Goal: Information Seeking & Learning: Learn about a topic

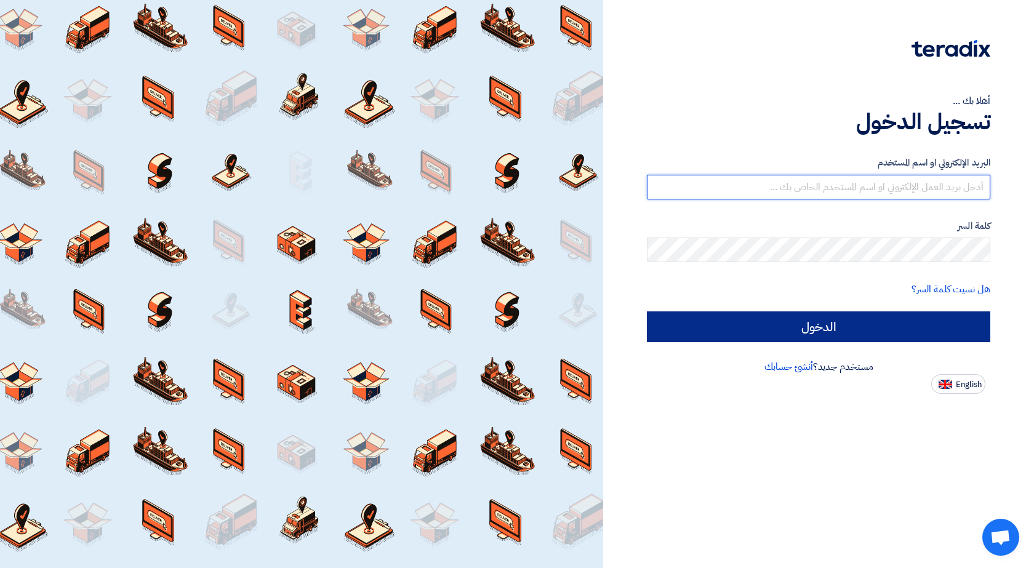
type input "[PERSON_NAME][EMAIL_ADDRESS][DOMAIN_NAME]"
drag, startPoint x: 835, startPoint y: 329, endPoint x: 832, endPoint y: 339, distance: 10.2
click at [832, 339] on input "الدخول" at bounding box center [818, 326] width 343 height 31
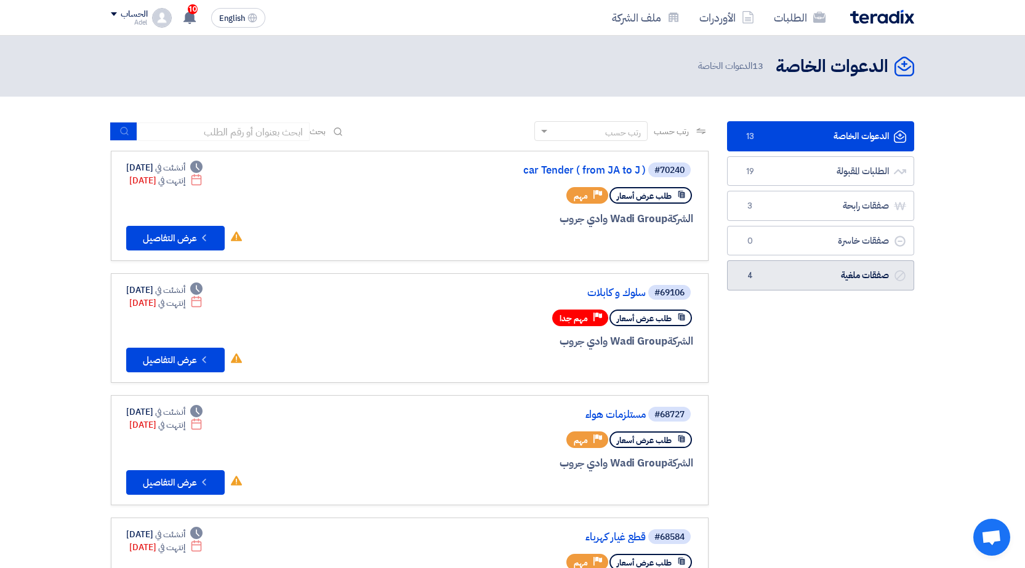
click at [755, 275] on span "4" at bounding box center [749, 276] width 15 height 12
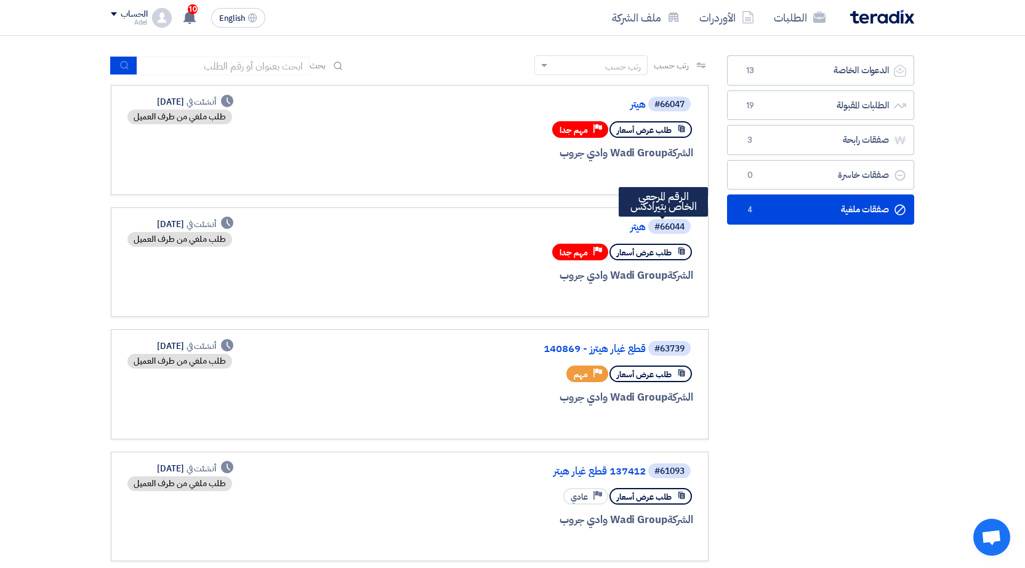
scroll to position [62, 0]
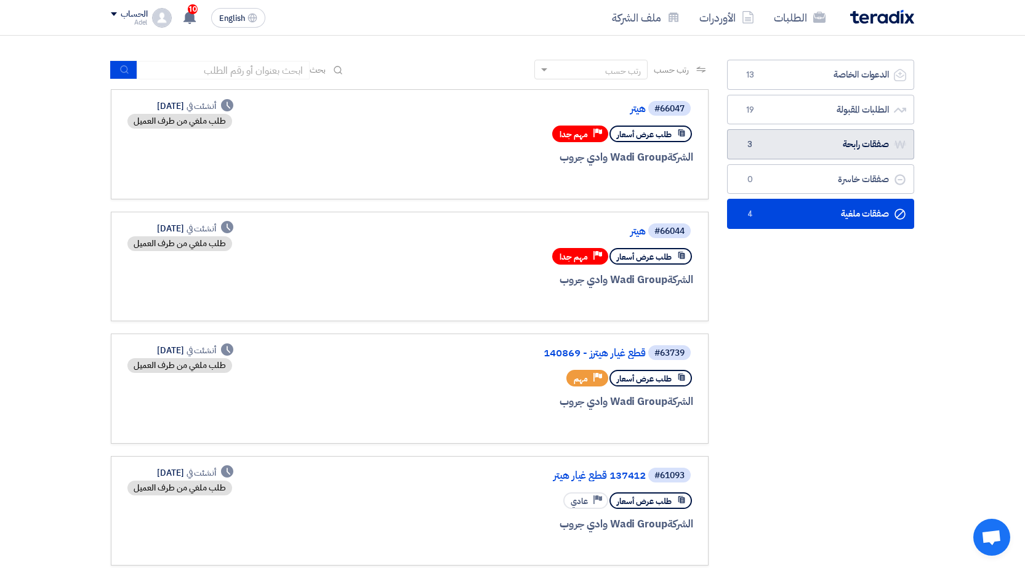
click at [780, 151] on link "صفقات رابحة صفقات رابحة 3" at bounding box center [820, 144] width 187 height 30
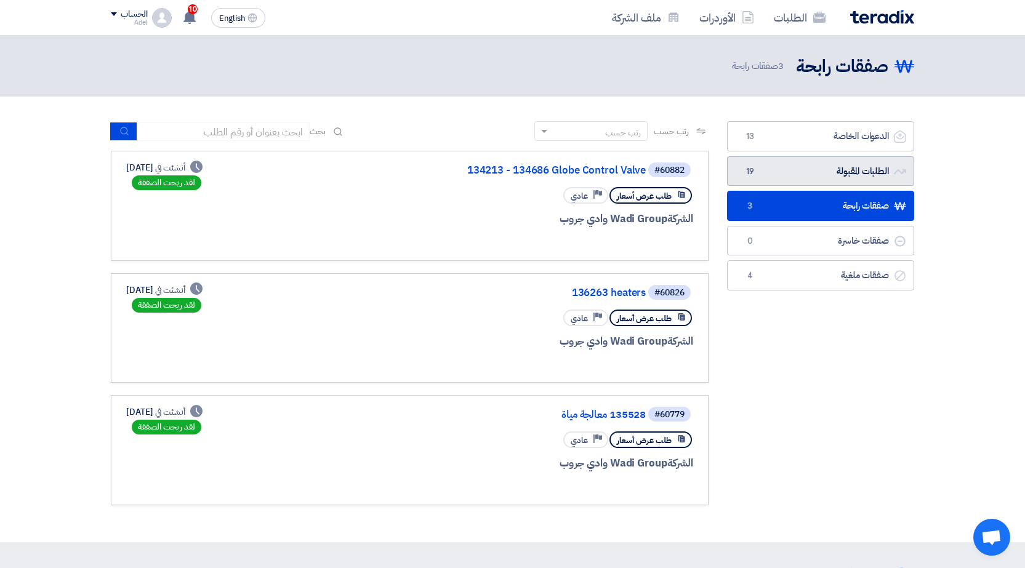
click at [761, 179] on link "الطلبات المقبولة الطلبات المقبولة 19" at bounding box center [820, 171] width 187 height 30
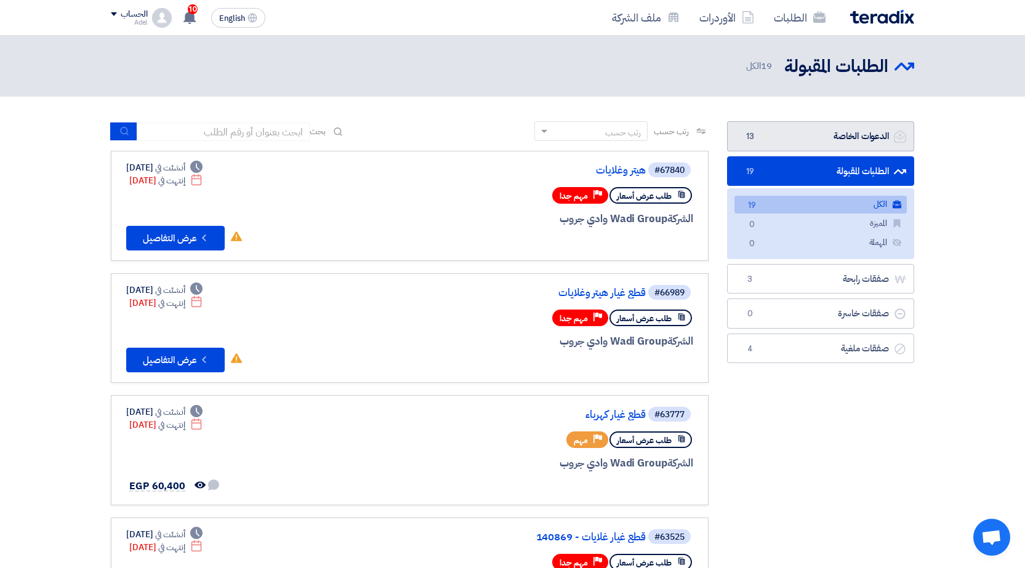
click at [755, 137] on span "13" at bounding box center [749, 137] width 15 height 12
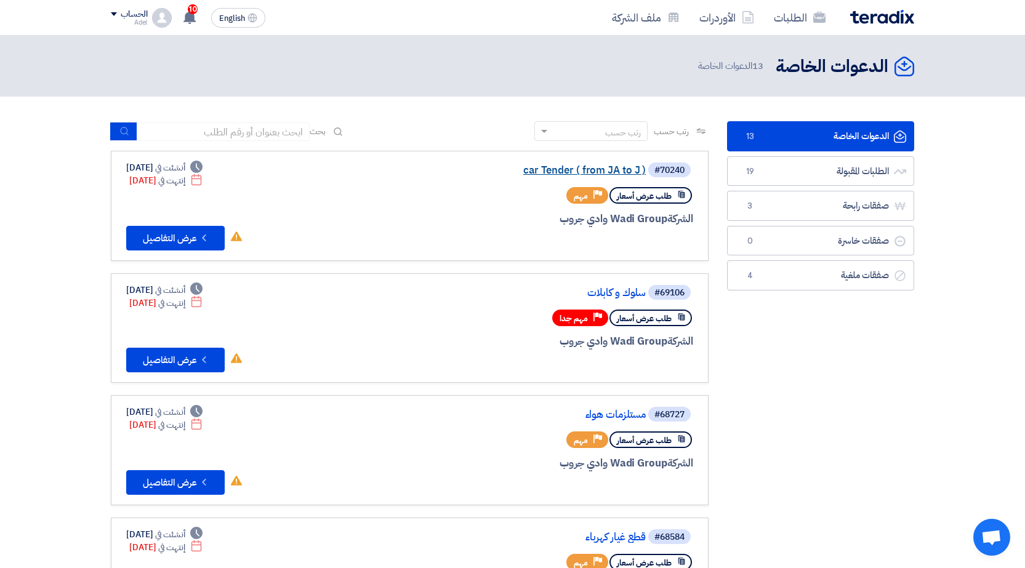
click at [611, 169] on link "car Tender ( from JA to J )" at bounding box center [523, 170] width 246 height 11
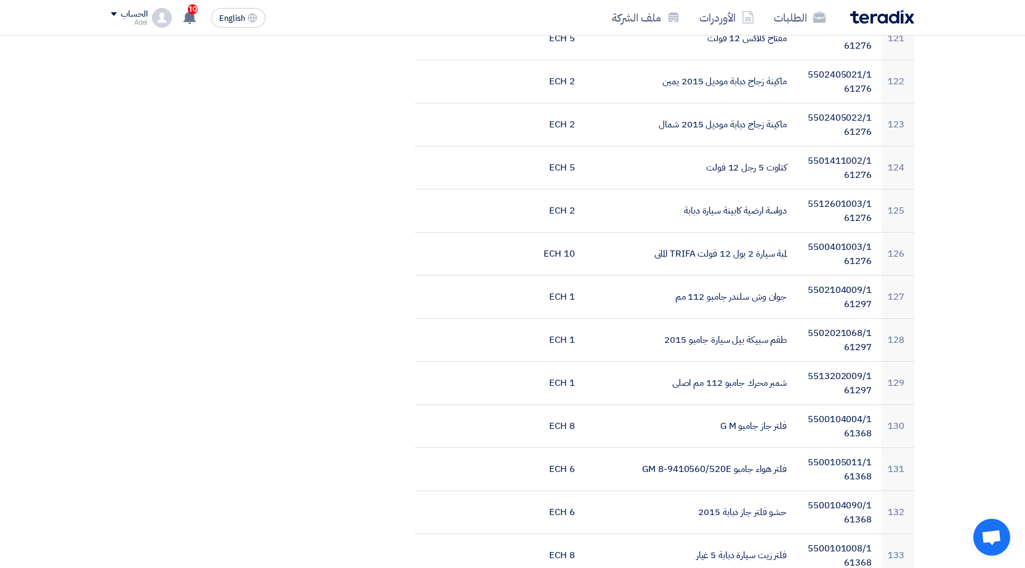
scroll to position [5602, 0]
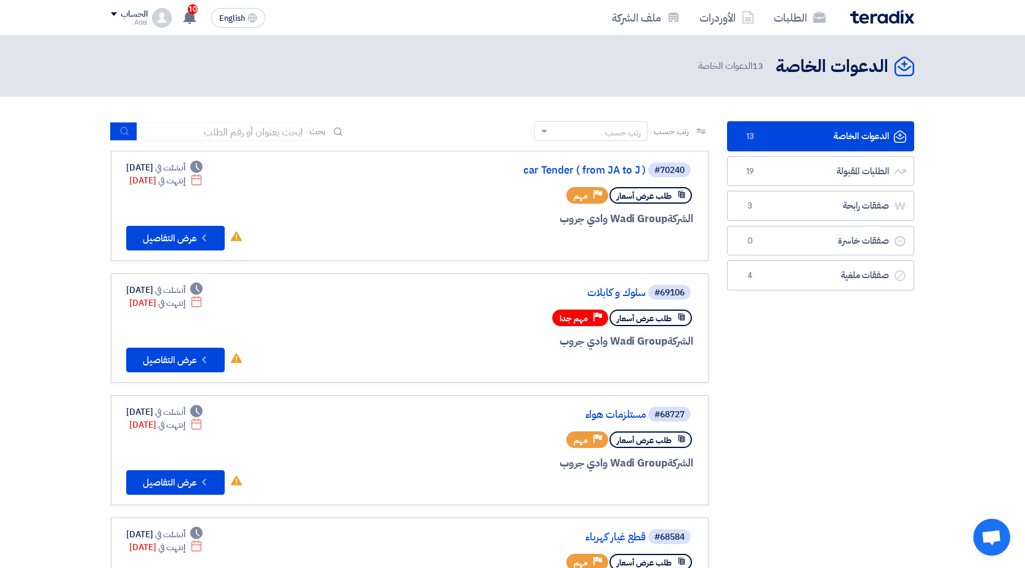
click at [598, 299] on div "#69106 سلوك و كابلات" at bounding box center [545, 292] width 296 height 17
click at [600, 287] on link "سلوك و كابلات" at bounding box center [523, 292] width 246 height 11
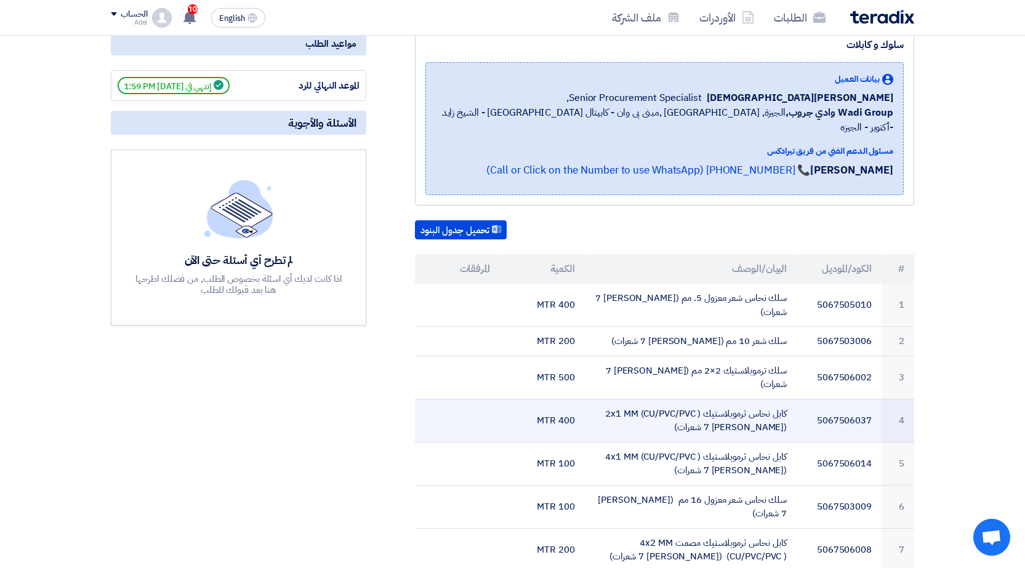
scroll to position [185, 0]
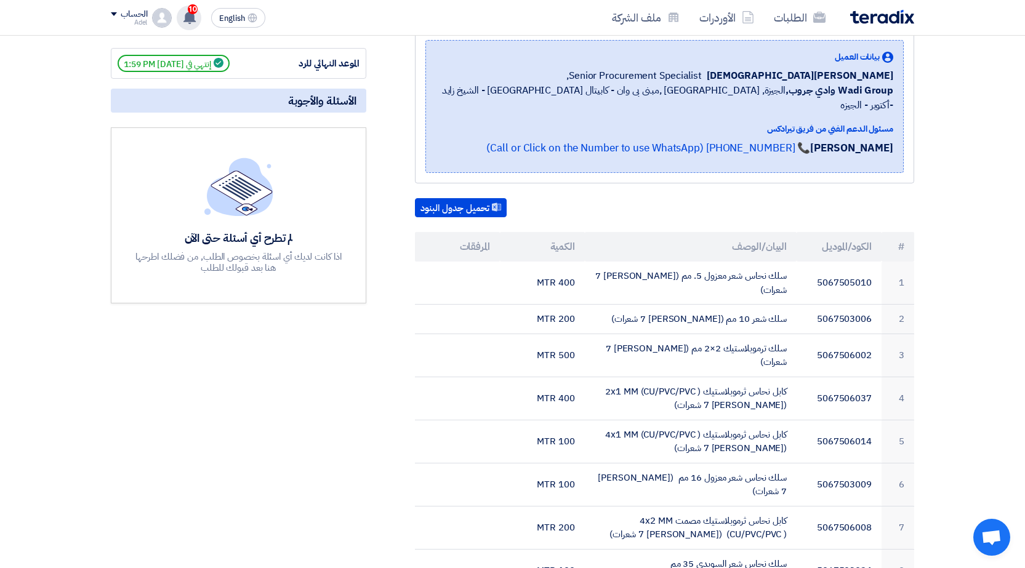
click at [188, 9] on span "10" at bounding box center [193, 9] width 10 height 10
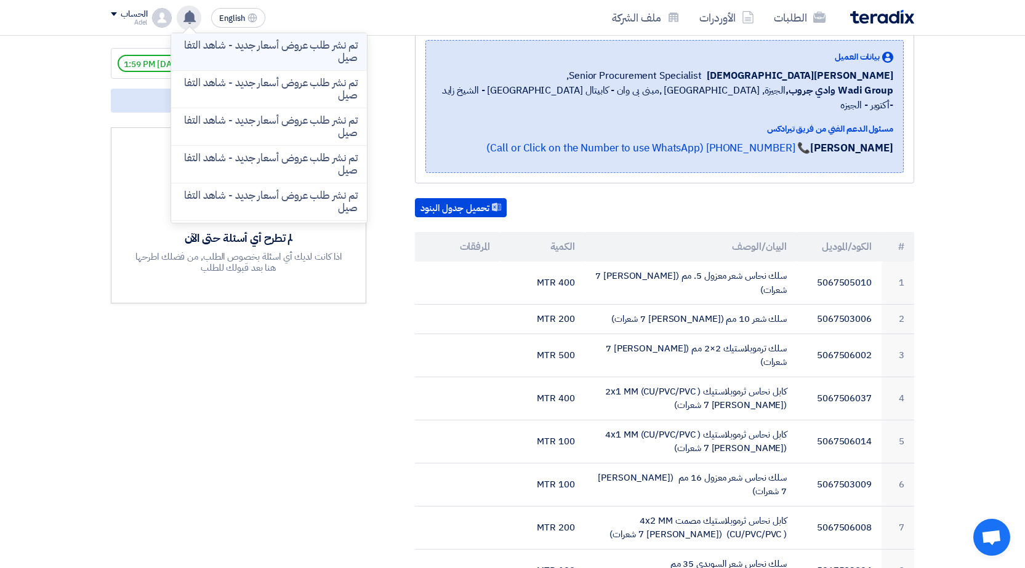
click at [286, 43] on p "تم نشر طلب عروض أسعار جديد - شاهد التفاصيل" at bounding box center [269, 51] width 176 height 25
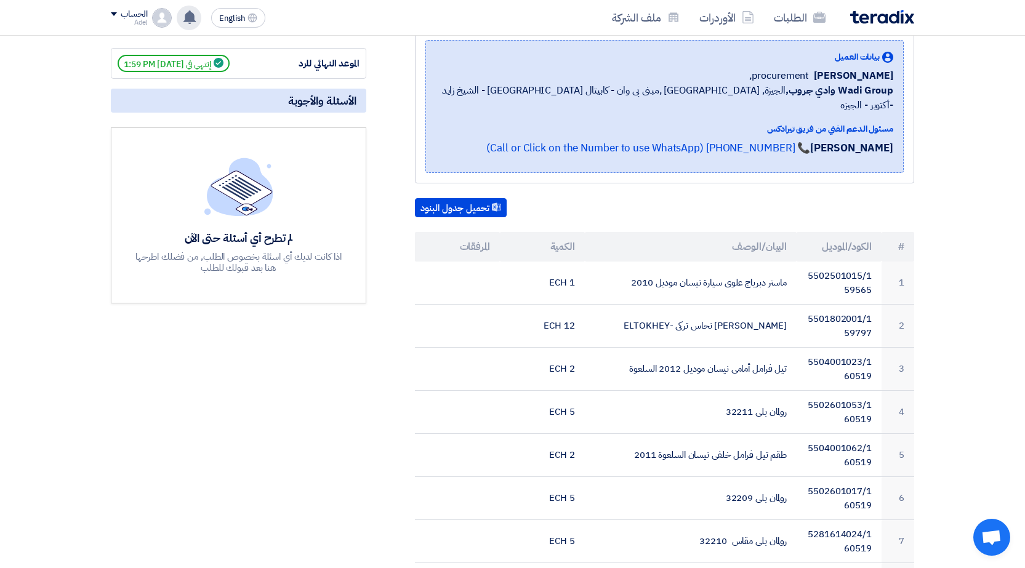
click at [187, 16] on use at bounding box center [189, 17] width 12 height 14
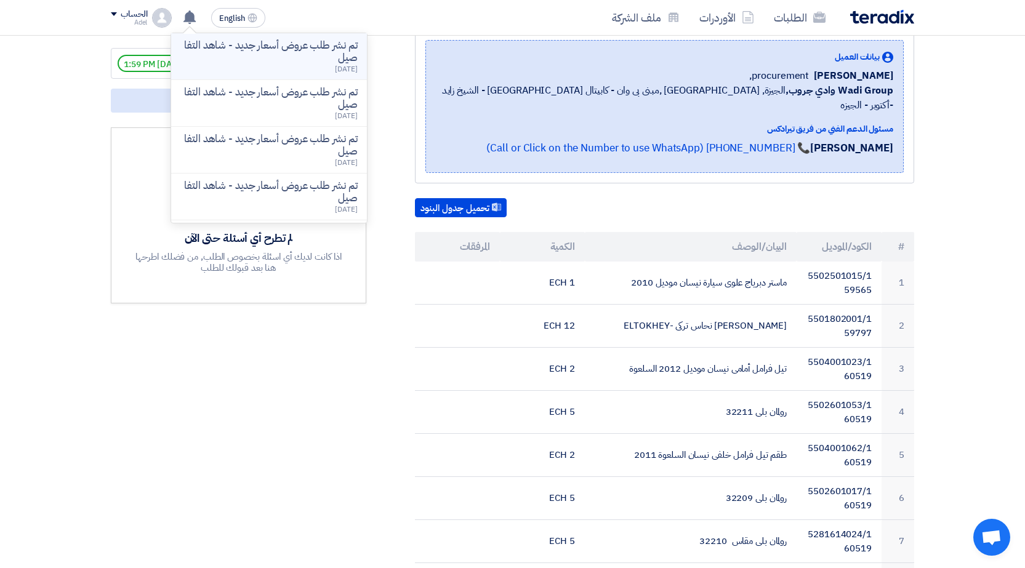
click at [244, 39] on p "تم نشر طلب عروض أسعار جديد - شاهد التفاصيل" at bounding box center [269, 51] width 176 height 25
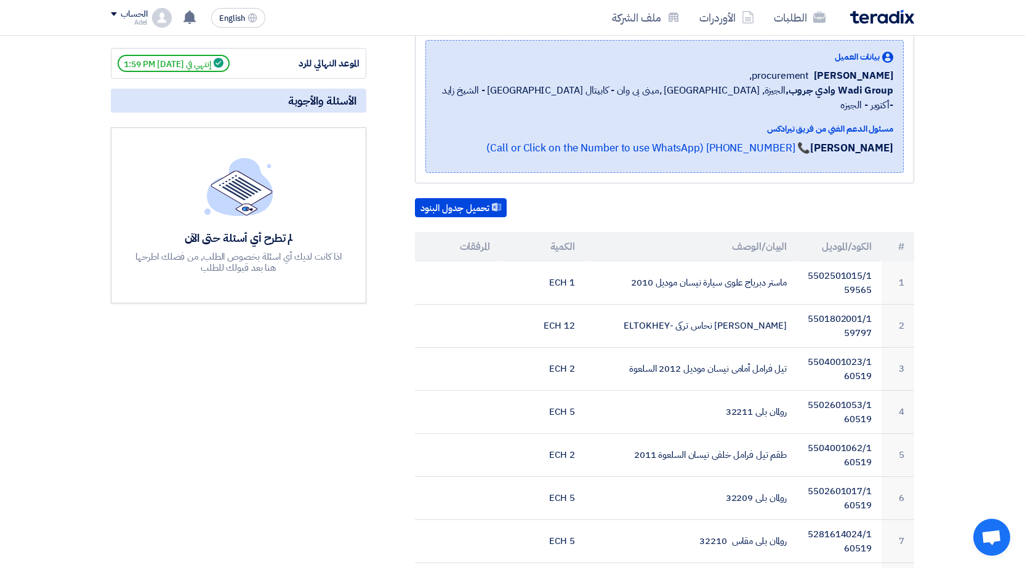
click at [174, 19] on app-header-notification-menu "تم نشر طلب عروض أسعار جديد - شاهد التفاصيل تم نشر طلب عروض أسعار جديد - شاهد ال…" at bounding box center [189, 18] width 34 height 25
click at [184, 19] on icon at bounding box center [190, 17] width 14 height 14
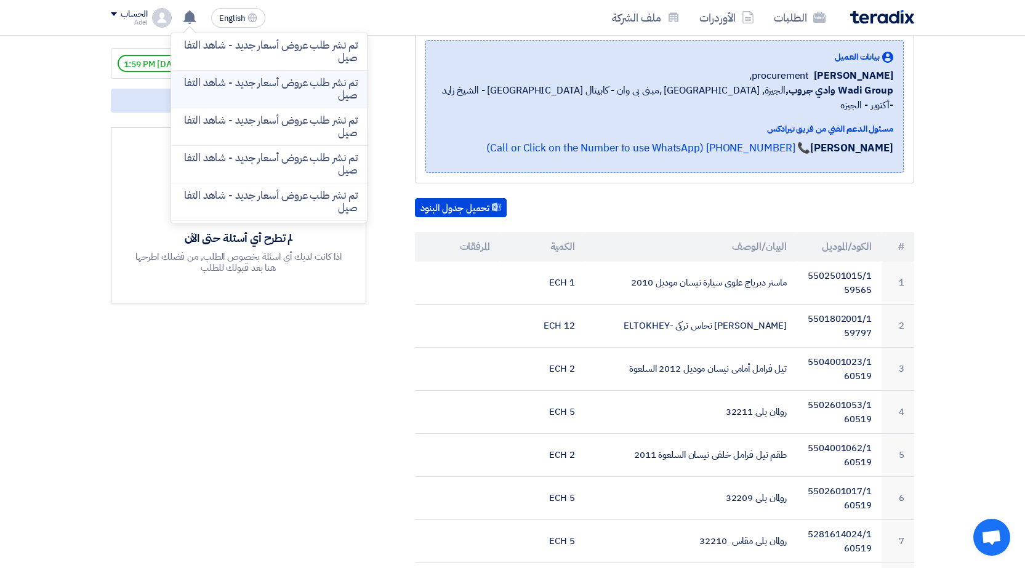
click at [267, 89] on p "تم نشر طلب عروض أسعار جديد - شاهد التفاصيل" at bounding box center [269, 89] width 176 height 25
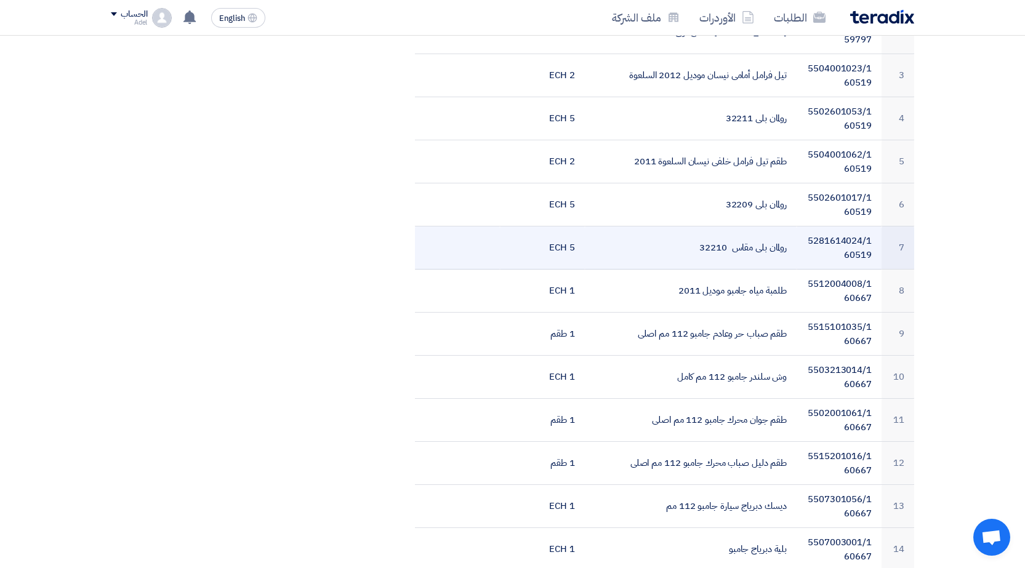
scroll to position [616, 0]
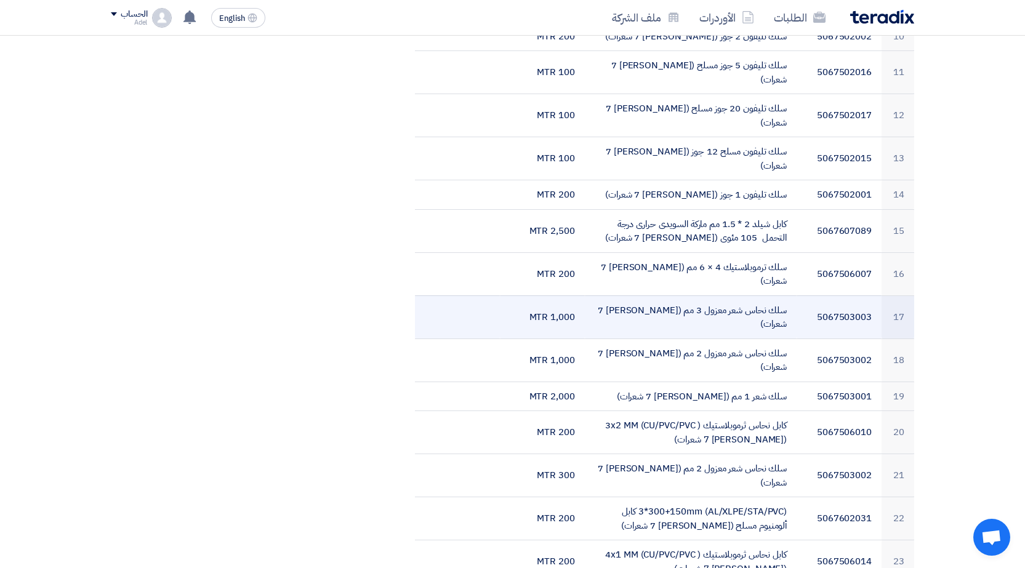
scroll to position [800, 0]
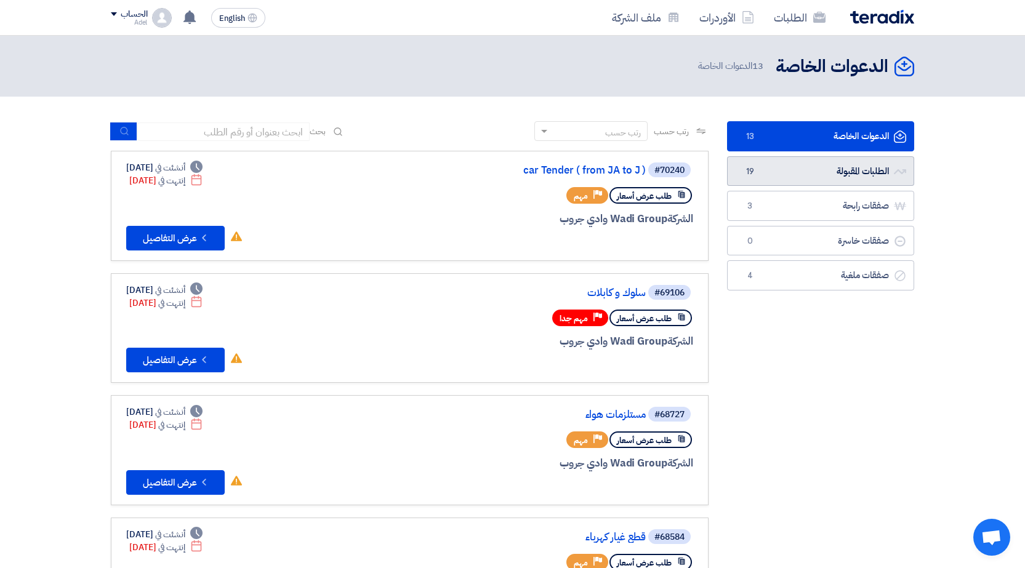
click at [776, 166] on link "الطلبات المقبولة الطلبات المقبولة 19" at bounding box center [820, 171] width 187 height 30
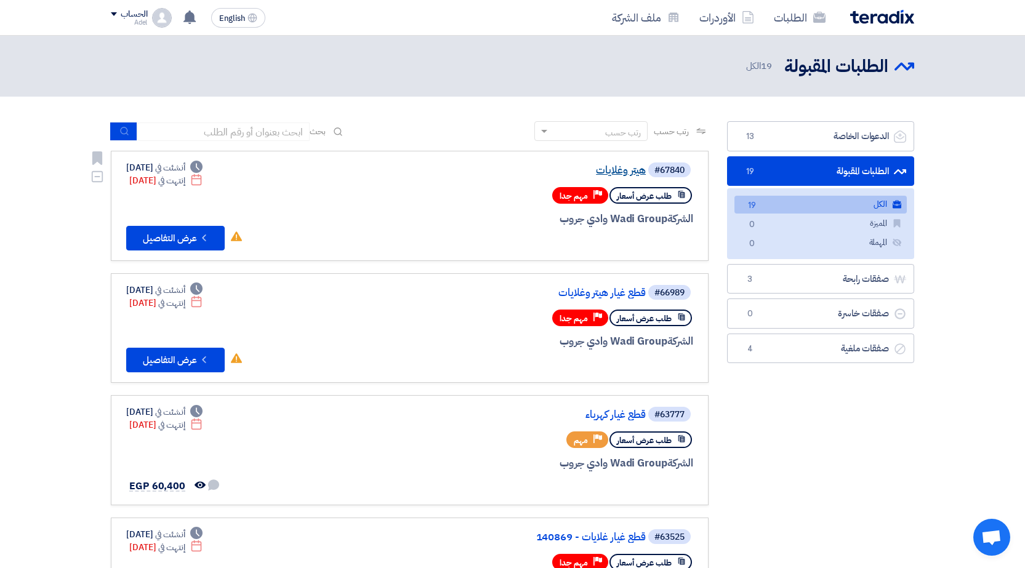
click at [624, 165] on link "هيتر وغلايات" at bounding box center [523, 170] width 246 height 11
click at [771, 158] on link "الطلبات المقبولة الطلبات المقبولة 19" at bounding box center [820, 171] width 187 height 30
click at [772, 130] on link "الدعوات الخاصة الدعوات الخاصة 13" at bounding box center [820, 136] width 187 height 30
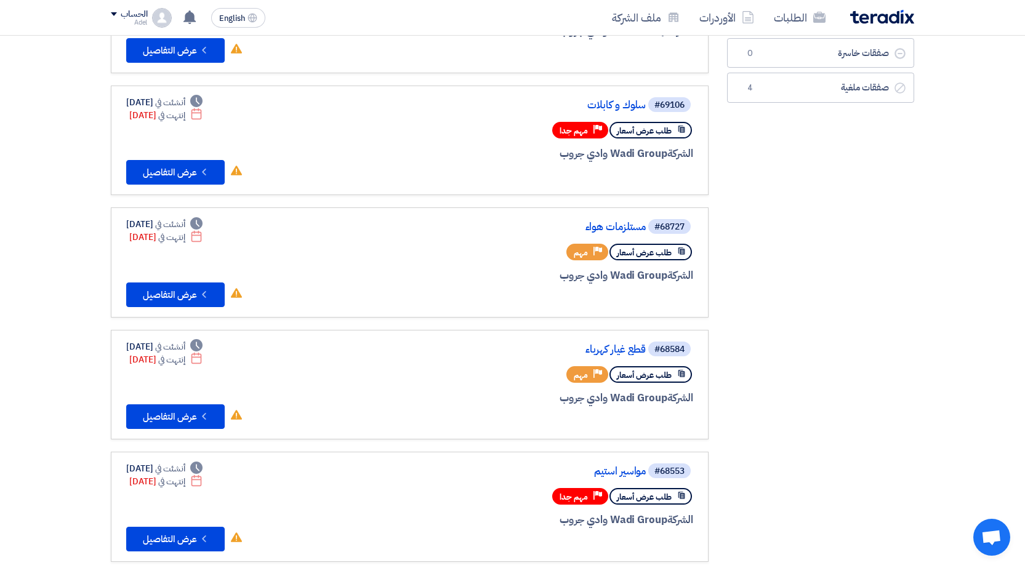
scroll to position [185, 0]
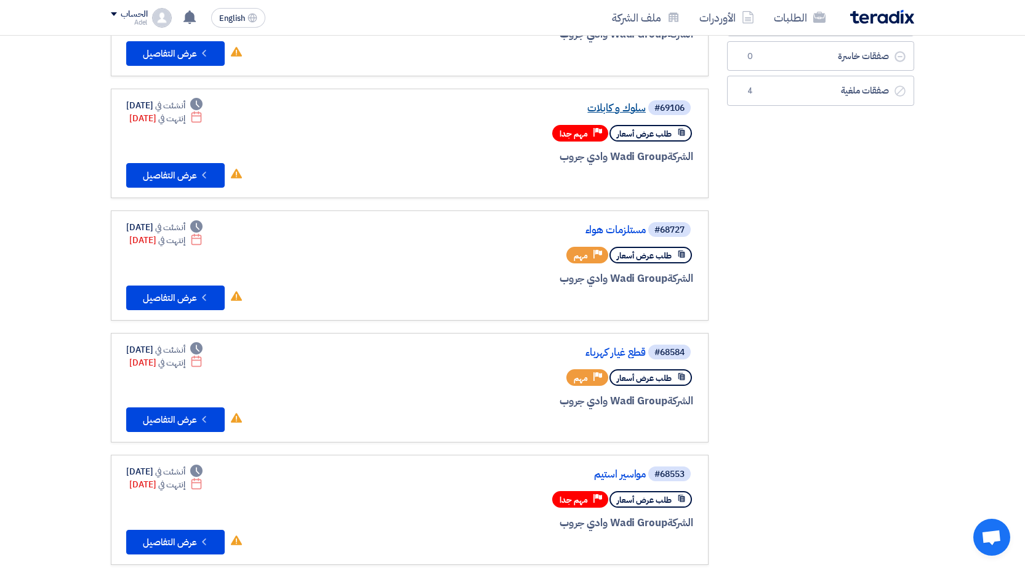
click at [606, 108] on link "سلوك و كابلات" at bounding box center [523, 108] width 246 height 11
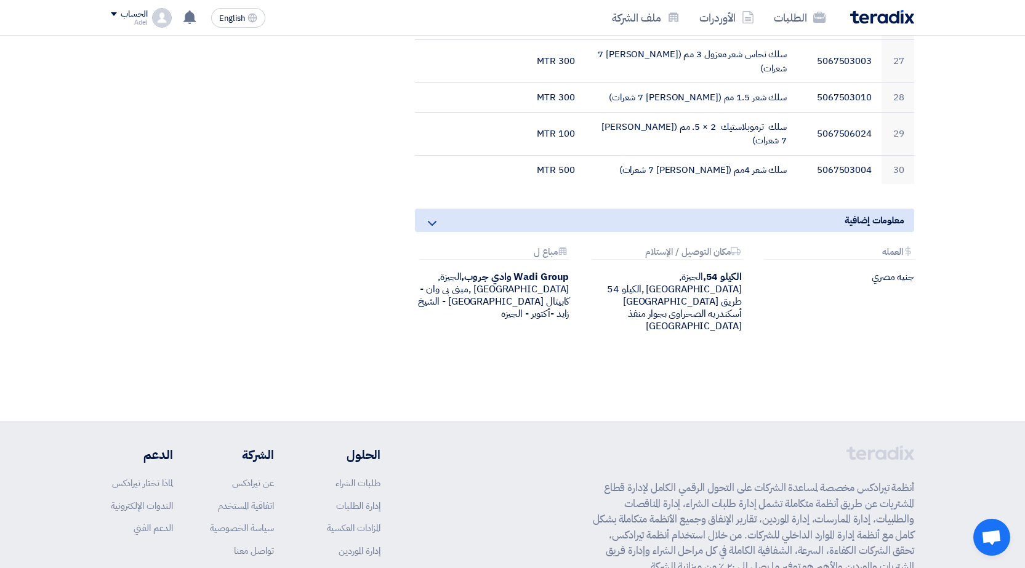
scroll to position [1525, 0]
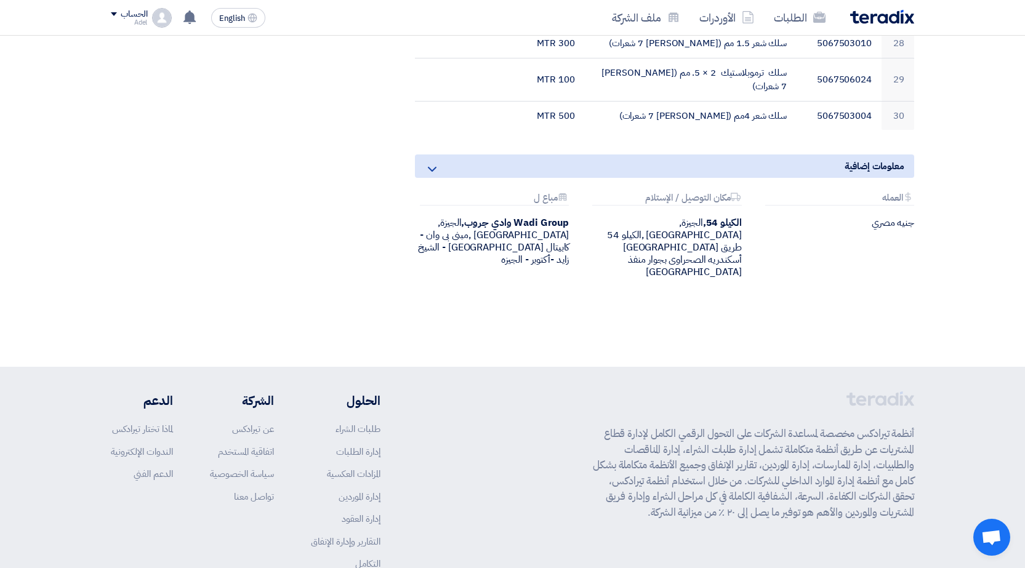
click at [425, 162] on icon at bounding box center [432, 169] width 15 height 15
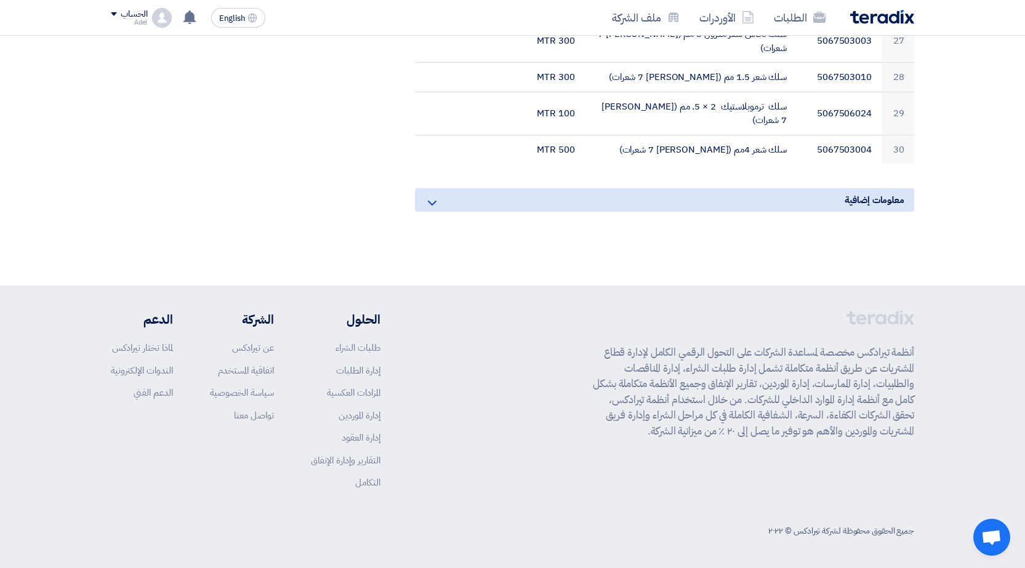
scroll to position [1435, 0]
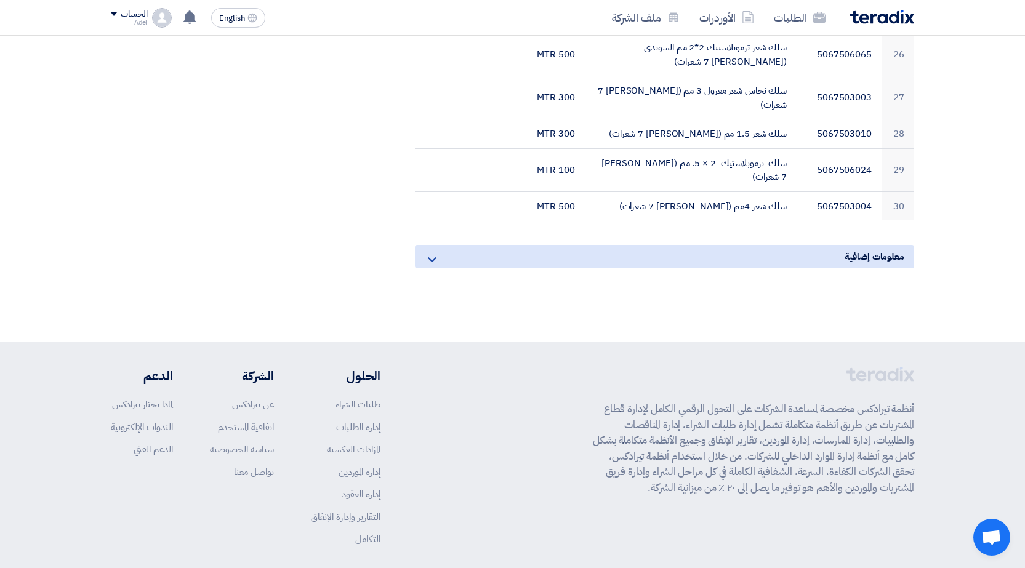
click at [427, 252] on icon at bounding box center [432, 259] width 15 height 15
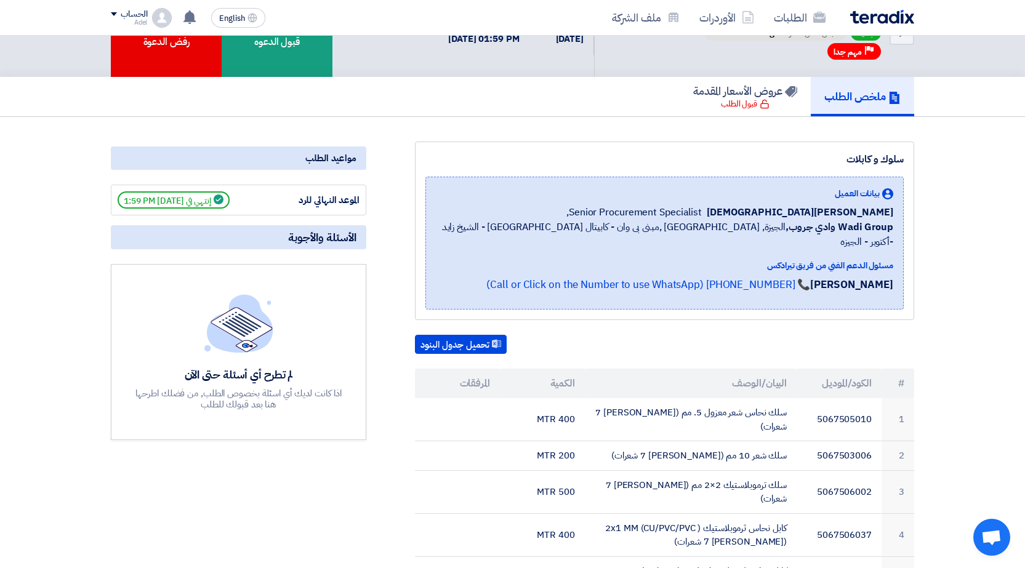
scroll to position [0, 0]
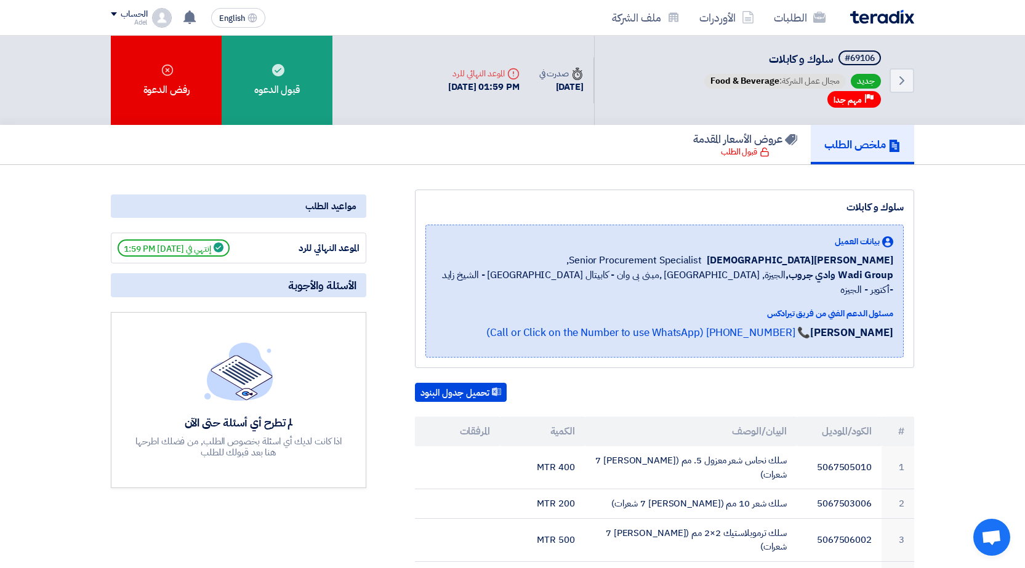
click at [324, 207] on div "مواعيد الطلب" at bounding box center [238, 206] width 255 height 23
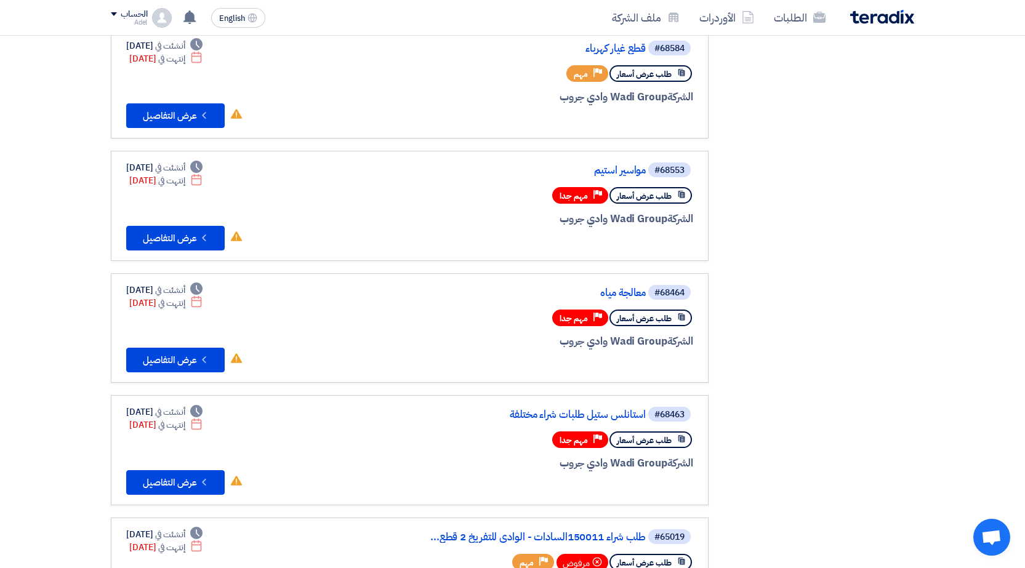
scroll to position [492, 0]
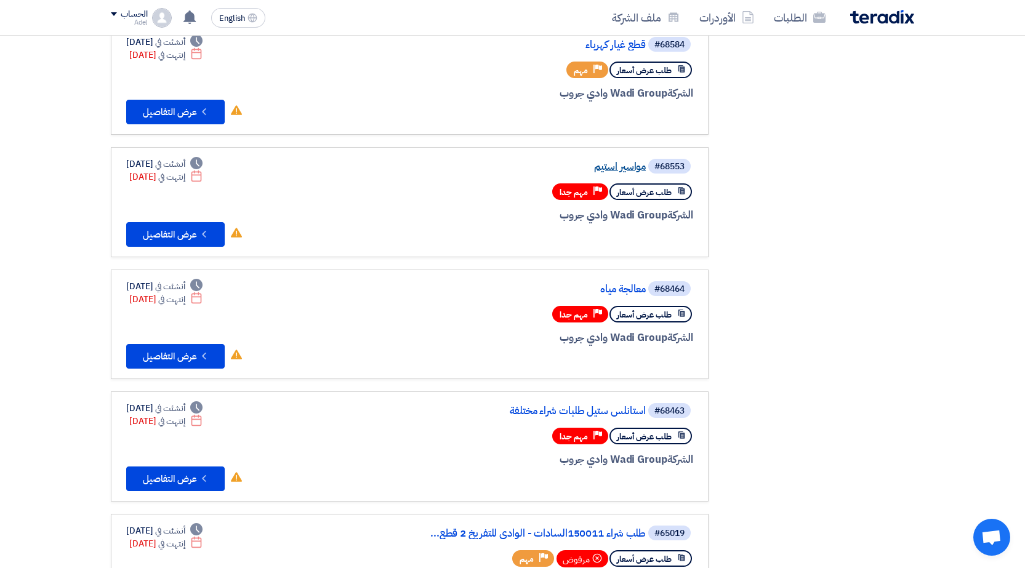
click at [597, 165] on link "مواسير استيم" at bounding box center [523, 166] width 246 height 11
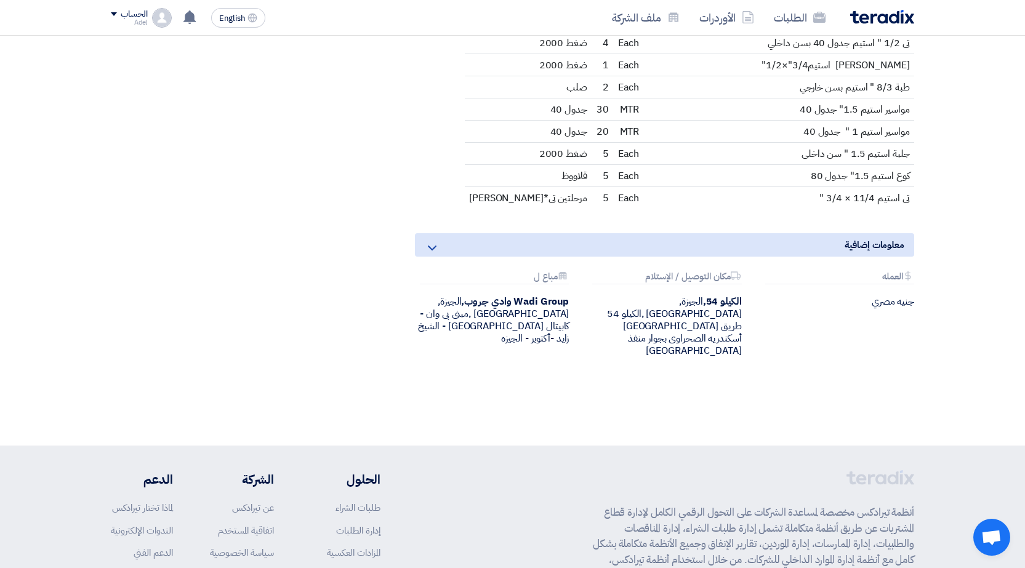
scroll to position [904, 0]
click at [433, 243] on icon at bounding box center [432, 250] width 15 height 15
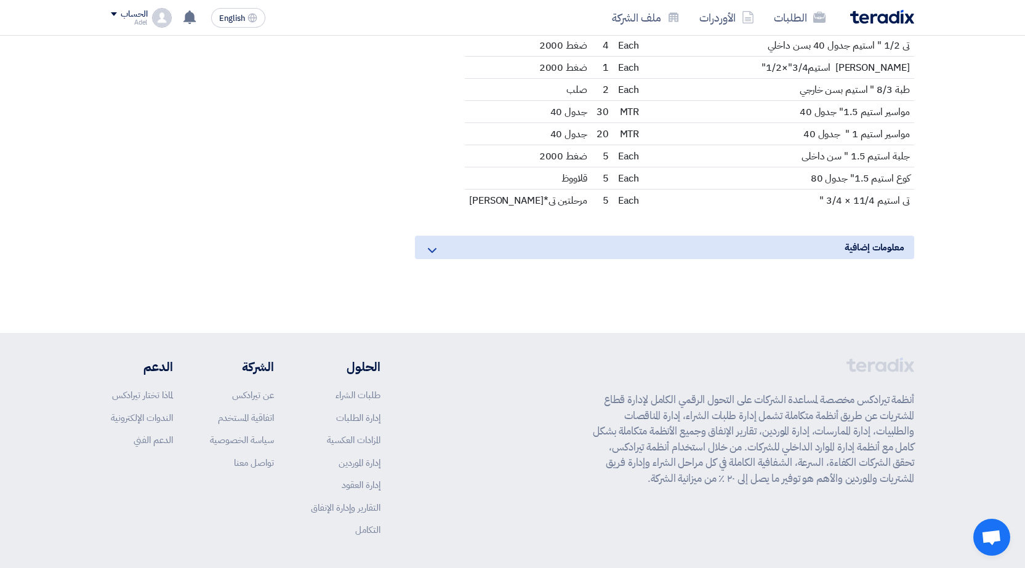
click at [433, 243] on icon at bounding box center [432, 250] width 15 height 15
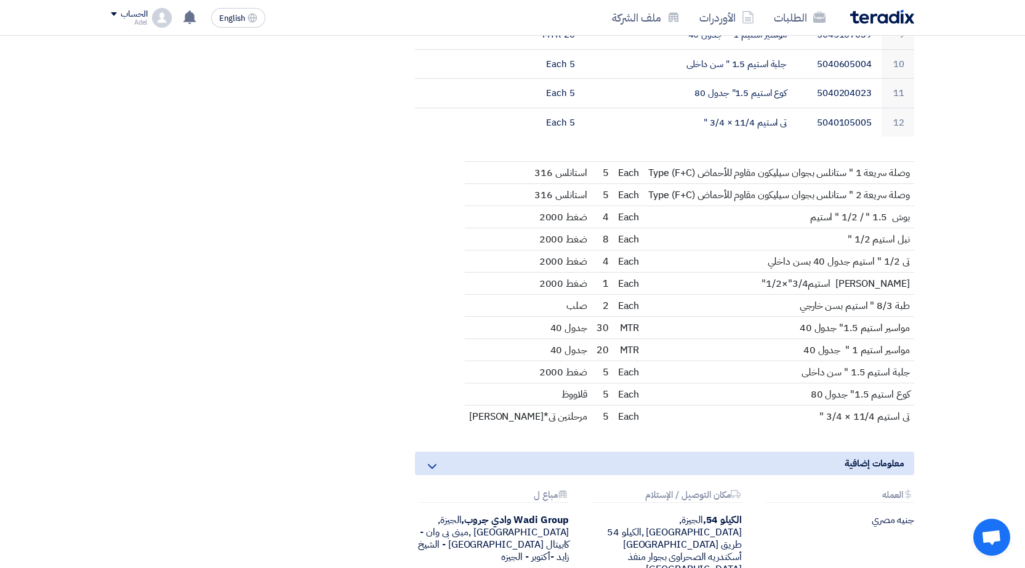
scroll to position [677, 0]
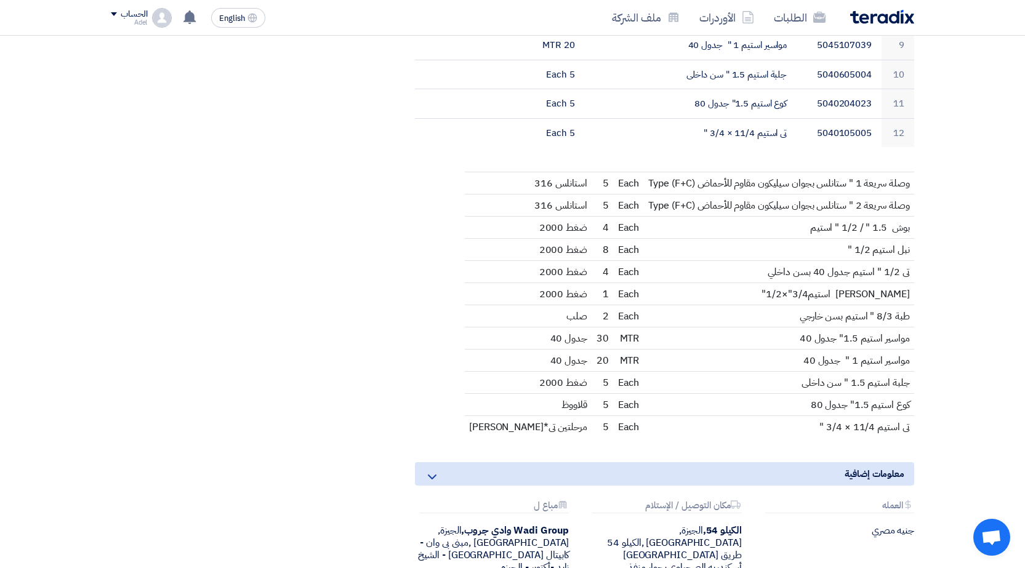
drag, startPoint x: 925, startPoint y: 175, endPoint x: 540, endPoint y: 28, distance: 412.5
click at [540, 28] on app-shell "الطلبات الأوردرات ملف الشركة English EN تم نشر طلب عروض أسعار جديد - شاهد التفا…" at bounding box center [512, 158] width 1025 height 1599
click at [366, 247] on div "مواعيد الطلب الموعد النهائي للرد إنتهي في [DATE] 12:59 AM الأسئلة والأجوبة لم ت…" at bounding box center [239, 63] width 274 height 1103
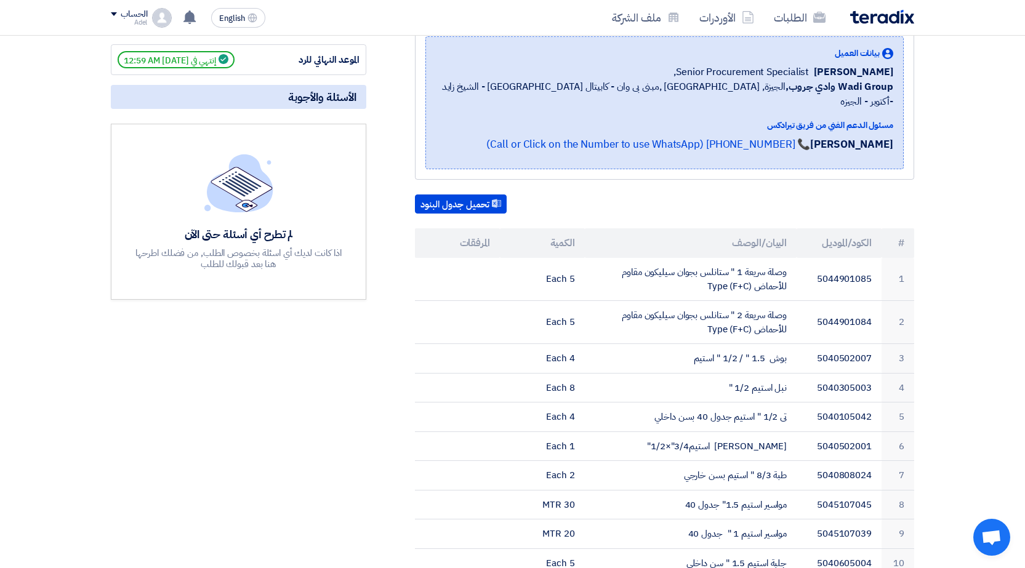
scroll to position [42, 0]
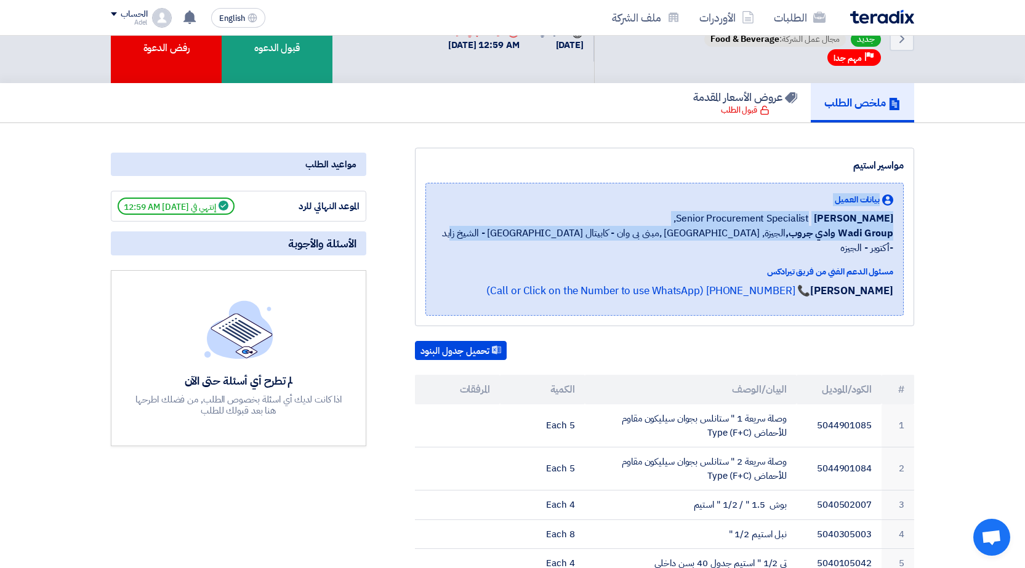
drag, startPoint x: 507, startPoint y: 230, endPoint x: 884, endPoint y: 181, distance: 380.6
click at [884, 181] on div "مواسير استيم بيانات العميل [PERSON_NAME] Senior Procurement Specialist, Wadi Gr…" at bounding box center [664, 237] width 499 height 179
click at [745, 177] on div "مواسير استيم بيانات العميل [PERSON_NAME] Senior Procurement Specialist, Wadi Gr…" at bounding box center [664, 237] width 499 height 179
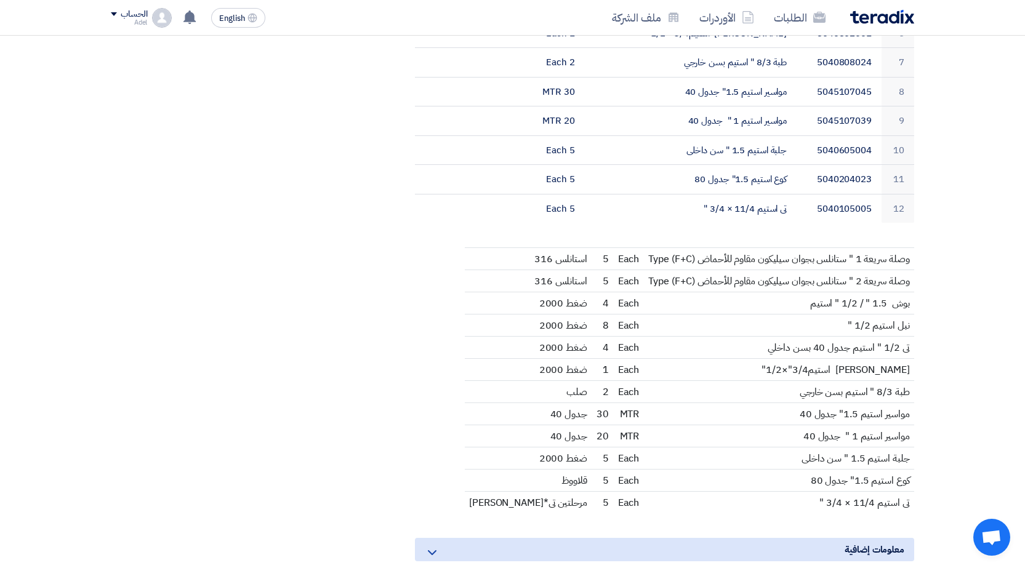
scroll to position [596, 0]
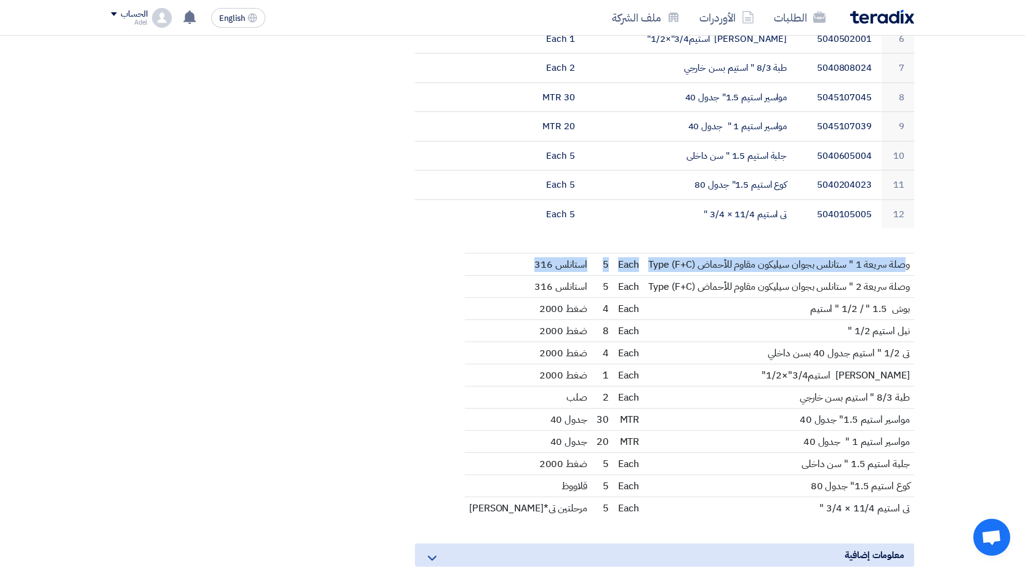
drag, startPoint x: 526, startPoint y: 249, endPoint x: 905, endPoint y: 247, distance: 379.2
click at [905, 254] on tr "وصلة سريعة 1 " ستانلس بجوان سيليكون مقاوم للأحماض Type (F+C) Each 5 استانلس 316" at bounding box center [690, 265] width 450 height 22
click at [905, 254] on td "وصلة سريعة 1 " ستانلس بجوان سيليكون مقاوم للأحماض Type (F+C)" at bounding box center [779, 265] width 270 height 22
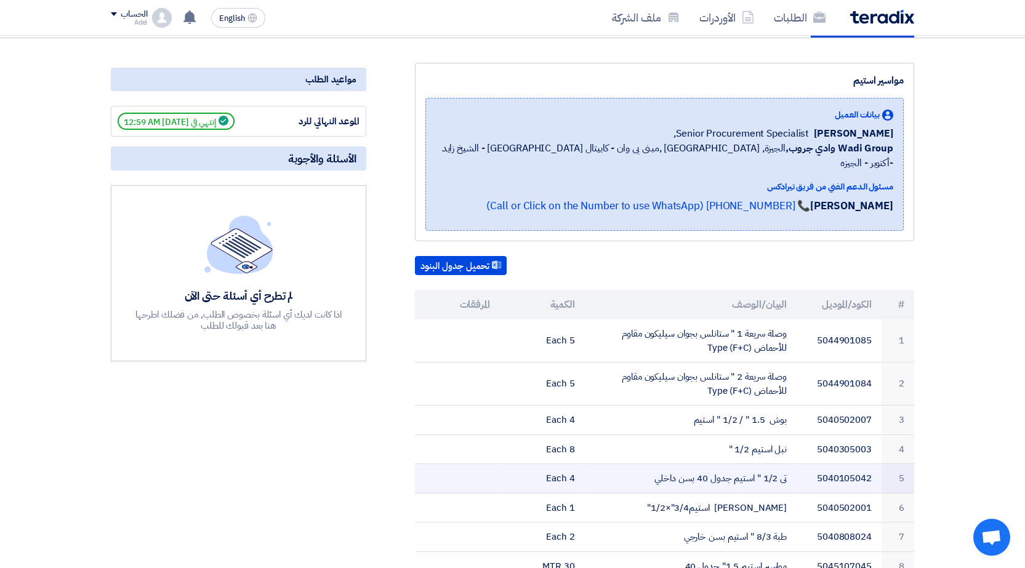
scroll to position [0, 0]
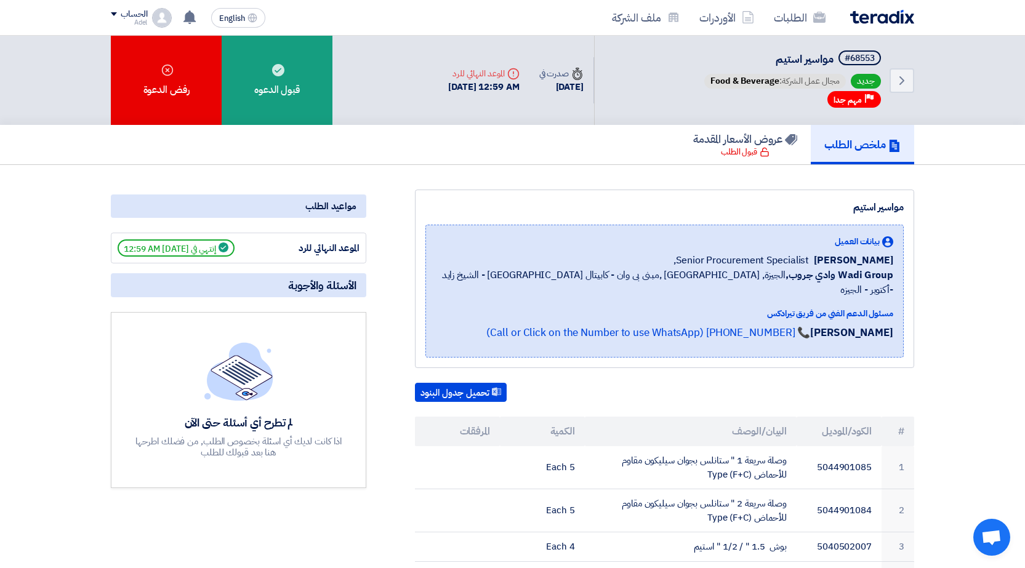
drag, startPoint x: 392, startPoint y: 71, endPoint x: 557, endPoint y: 394, distance: 363.1
click at [564, 383] on div "تحميل جدول البنود" at bounding box center [664, 393] width 499 height 20
click at [717, 142] on h5 "عروض الأسعار المقدمة" at bounding box center [745, 139] width 104 height 14
click at [737, 146] on h5 "عروض الأسعار المقدمة" at bounding box center [745, 139] width 104 height 14
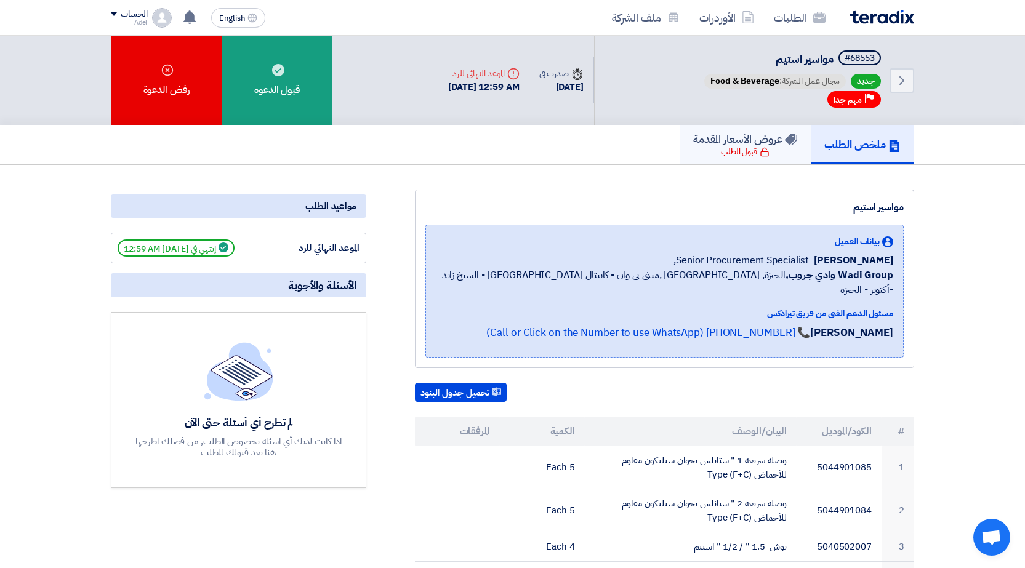
click at [737, 146] on h5 "عروض الأسعار المقدمة" at bounding box center [745, 139] width 104 height 14
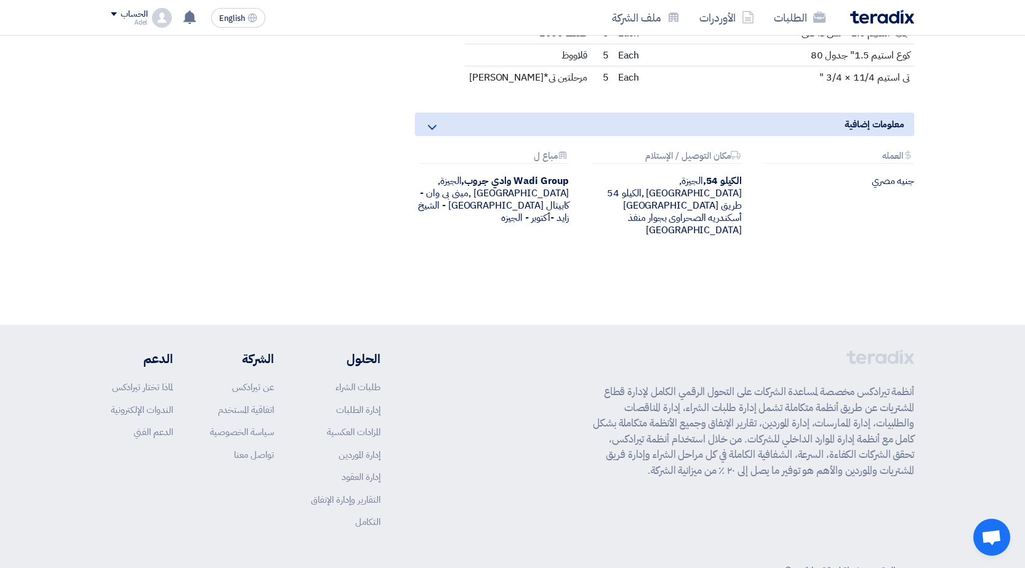
click at [433, 120] on icon at bounding box center [432, 127] width 15 height 15
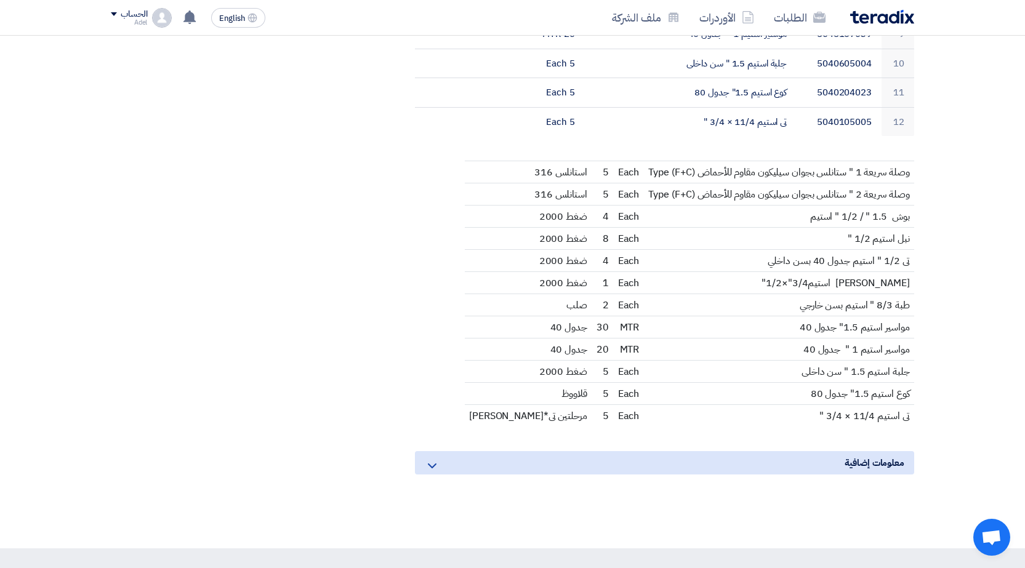
drag, startPoint x: 454, startPoint y: 76, endPoint x: 432, endPoint y: 560, distance: 484.9
click at [432, 560] on app-shell "الطلبات الأوردرات ملف الشركة English EN تم نشر طلب عروض أسعار جديد - شاهد التفا…" at bounding box center [512, 89] width 1025 height 1484
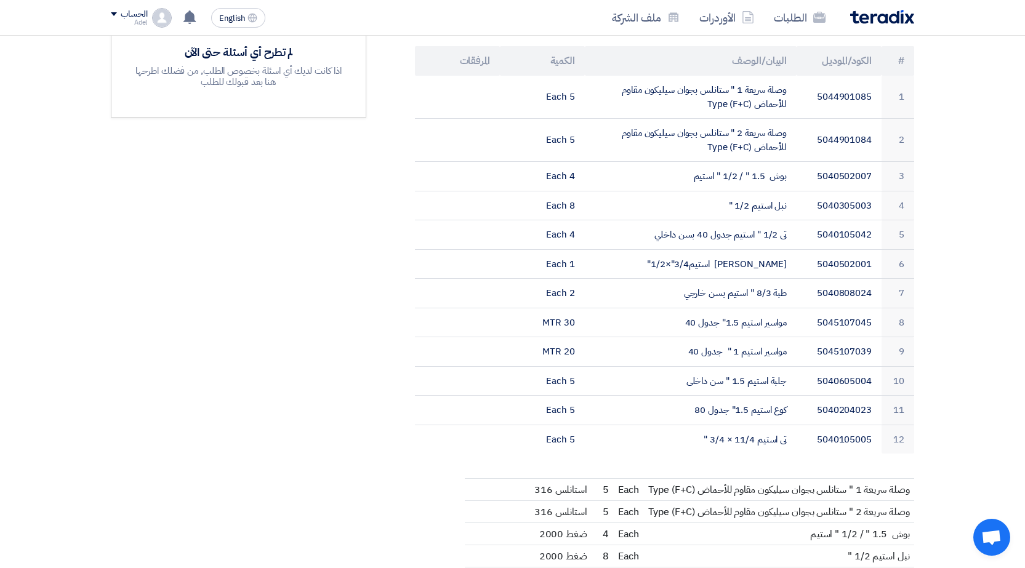
scroll to position [367, 0]
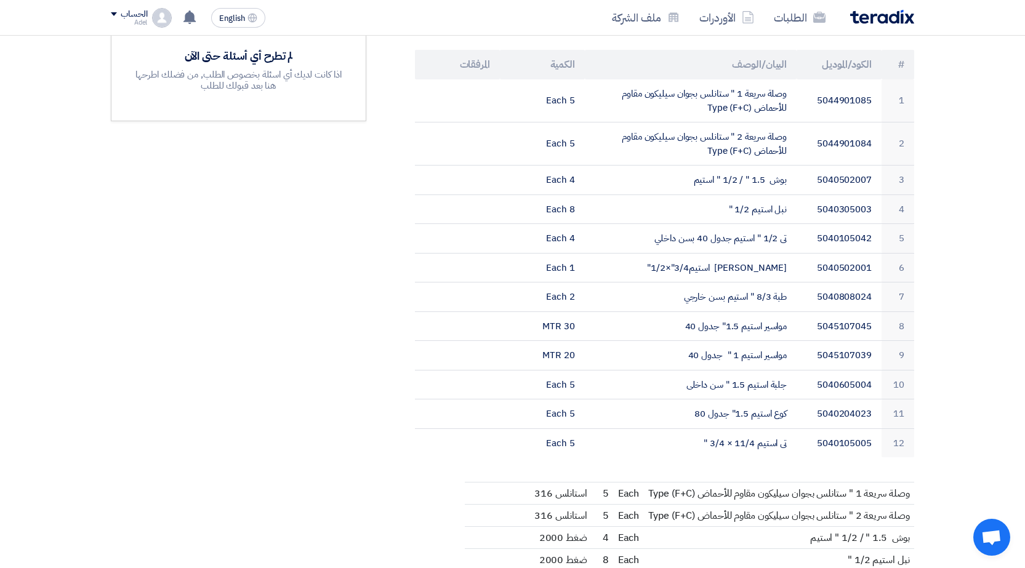
click at [355, 303] on div "مواعيد الطلب الموعد النهائي للرد إنتهي في [DATE] 12:59 AM الأسئلة والأجوبة لم ت…" at bounding box center [239, 317] width 274 height 988
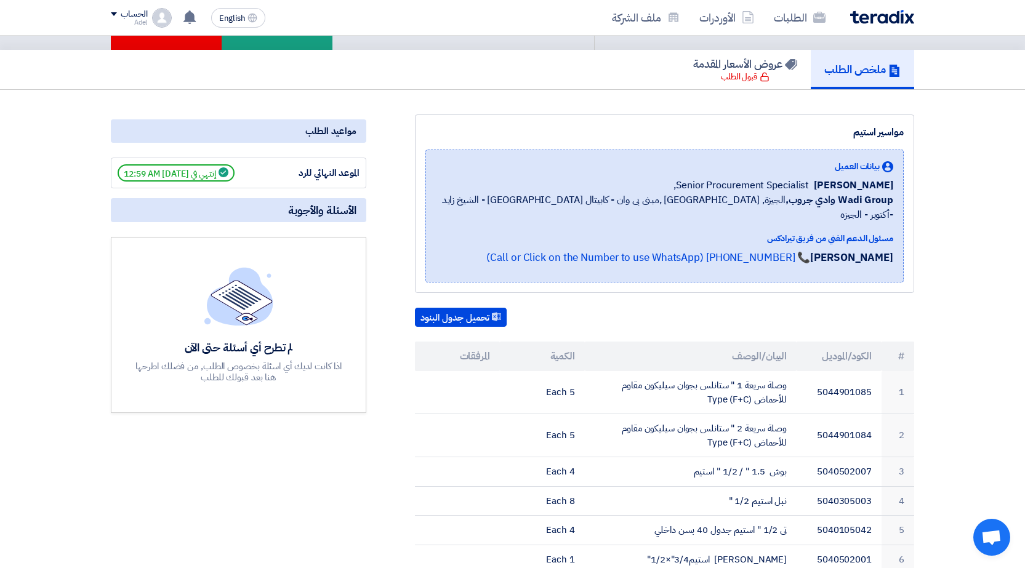
scroll to position [74, 0]
